Goal: Information Seeking & Learning: Learn about a topic

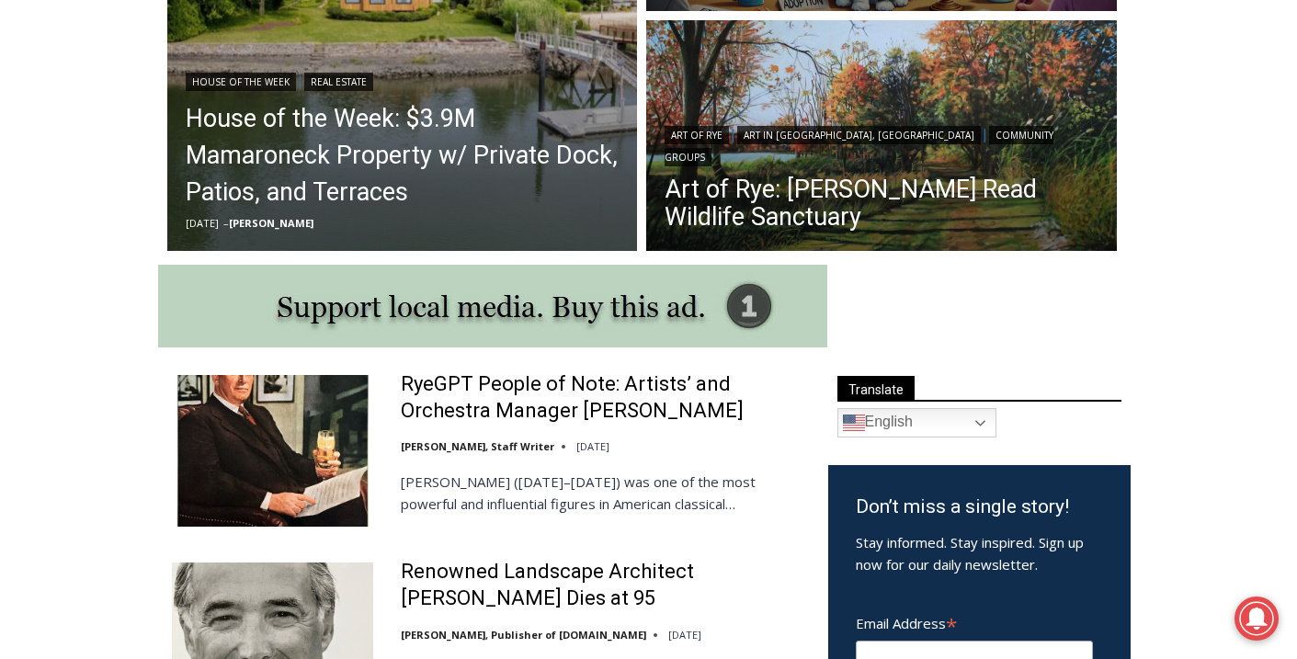
scroll to position [1121, 0]
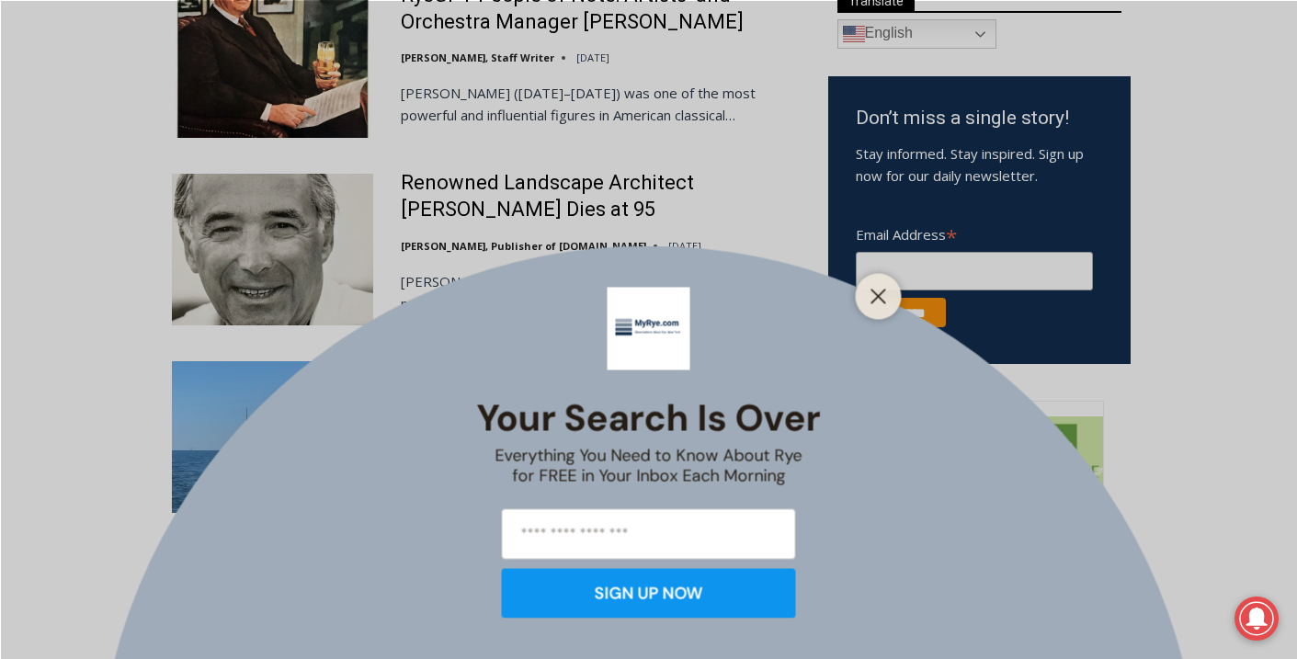
click at [891, 286] on div at bounding box center [879, 296] width 46 height 46
click at [881, 292] on line "Close" at bounding box center [877, 295] width 13 height 13
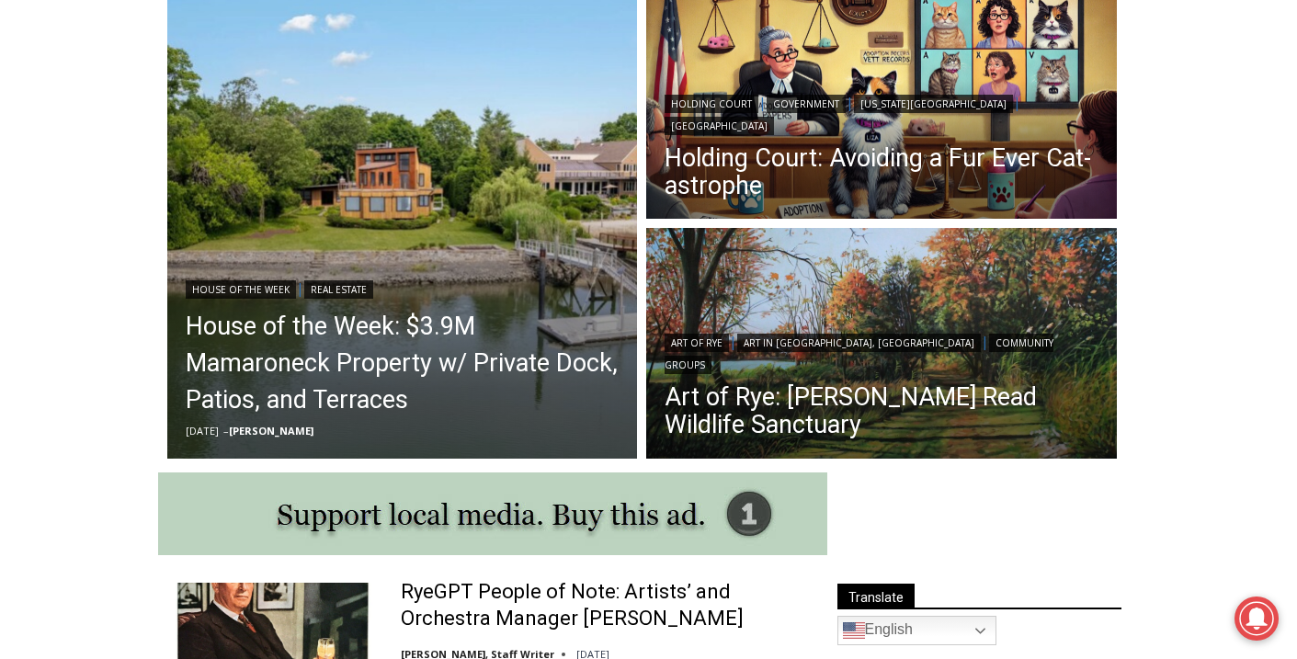
scroll to position [463, 0]
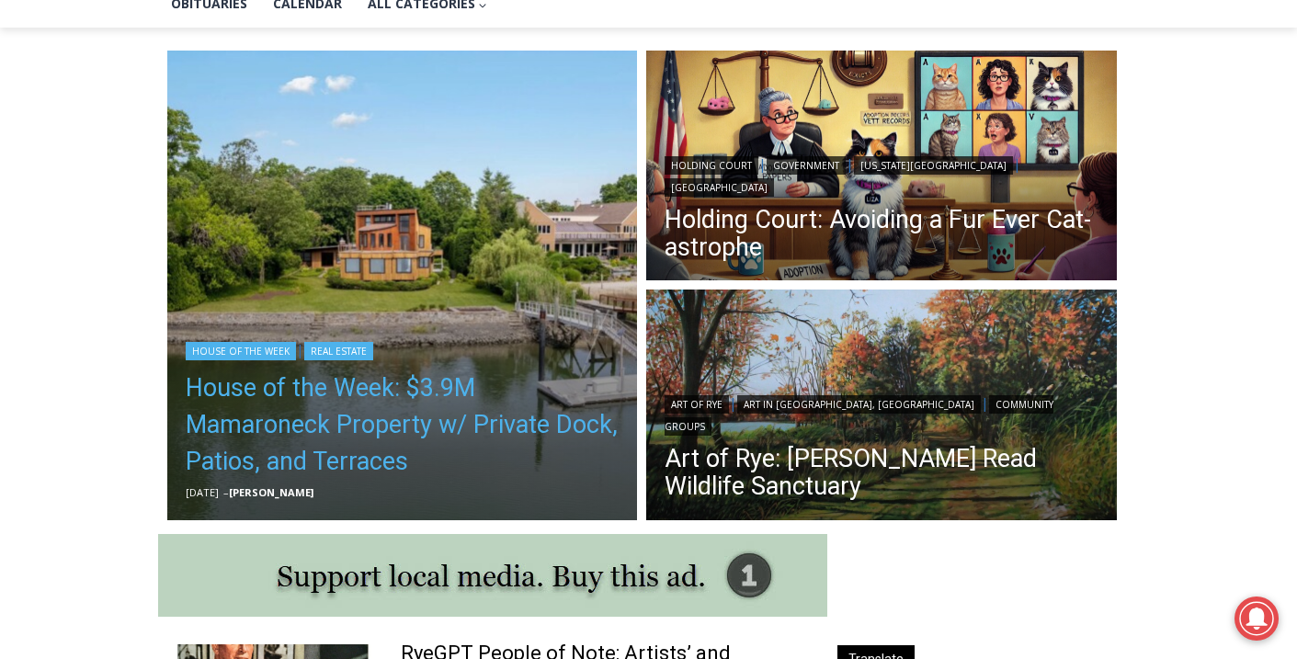
click at [335, 395] on link "House of the Week: $3.9M Mamaroneck Property w/ Private Dock, Patios, and Terra…" at bounding box center [403, 424] width 434 height 110
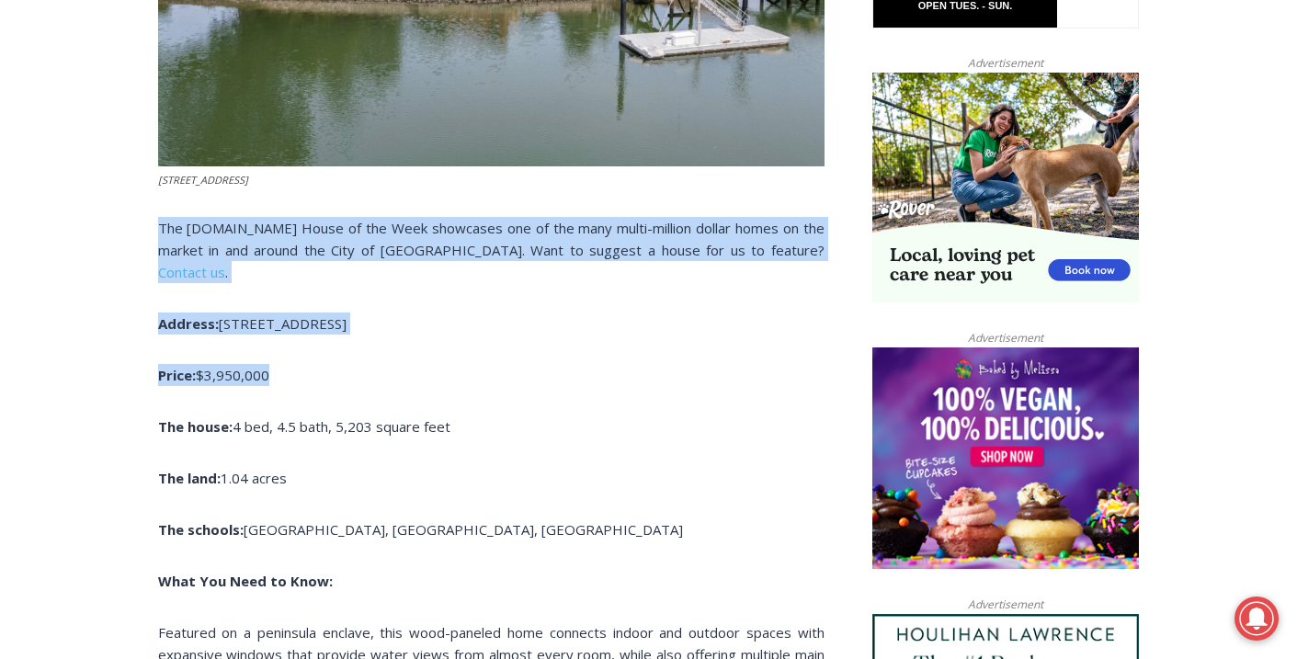
drag, startPoint x: 149, startPoint y: 227, endPoint x: 119, endPoint y: 569, distance: 343.2
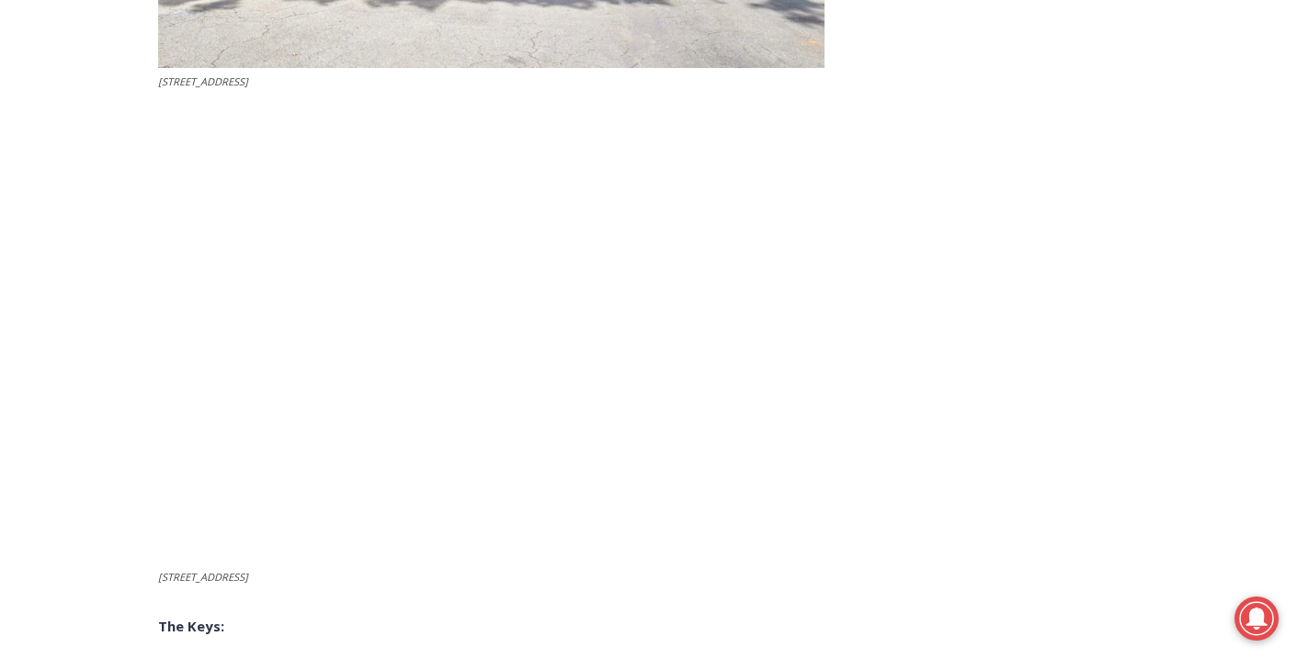
scroll to position [6801, 0]
